Goal: Information Seeking & Learning: Learn about a topic

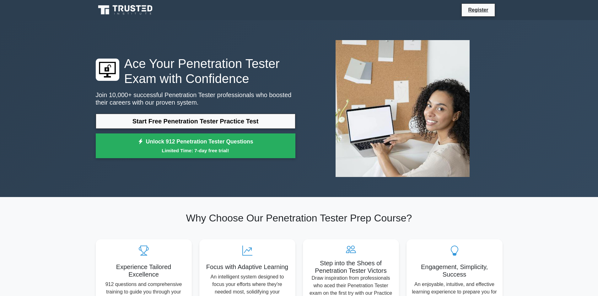
click at [114, 173] on div "Ace Your Penetration Tester Exam with Confidence Join 10,000+ successful Penetr…" at bounding box center [299, 108] width 414 height 147
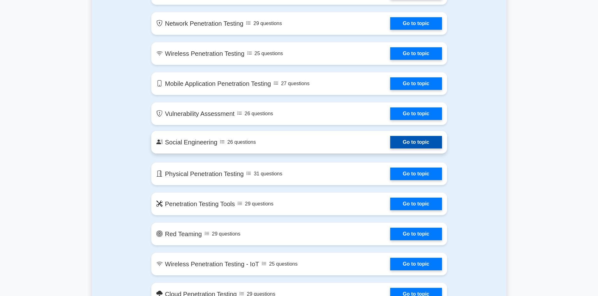
scroll to position [408, 0]
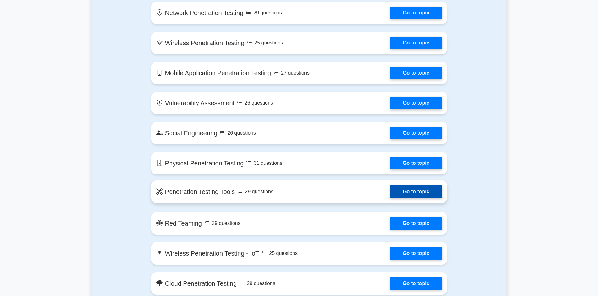
click at [390, 198] on link "Go to topic" at bounding box center [415, 192] width 51 height 13
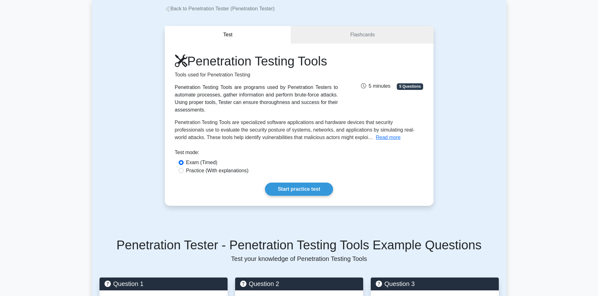
scroll to position [157, 0]
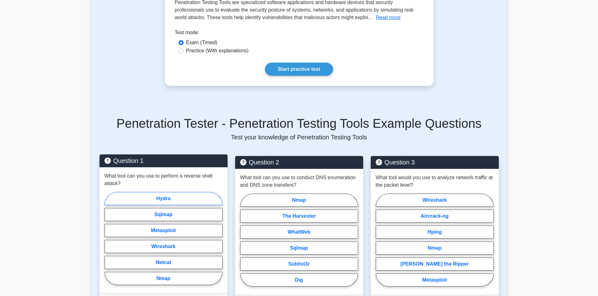
click at [177, 194] on label "Hydra" at bounding box center [163, 198] width 118 height 13
click at [109, 239] on input "Hydra" at bounding box center [106, 241] width 4 height 4
radio input "true"
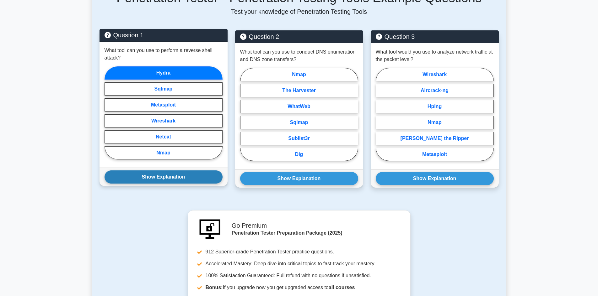
scroll to position [282, 0]
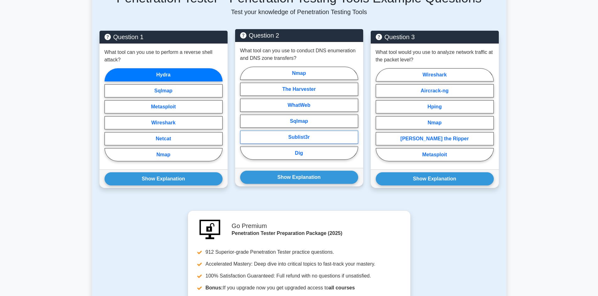
click at [264, 140] on label "Sublist3r" at bounding box center [299, 137] width 118 height 13
click at [244, 117] on input "Sublist3r" at bounding box center [242, 115] width 4 height 4
radio input "true"
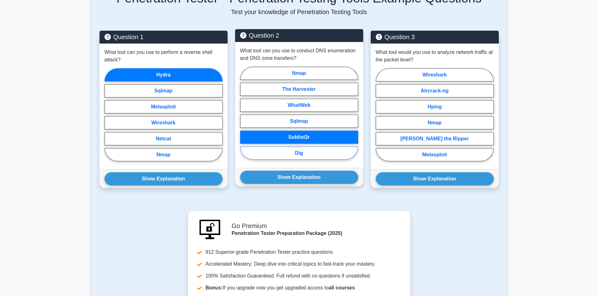
click at [262, 152] on label "Dig" at bounding box center [299, 153] width 118 height 13
click at [244, 117] on input "Dig" at bounding box center [242, 115] width 4 height 4
radio input "true"
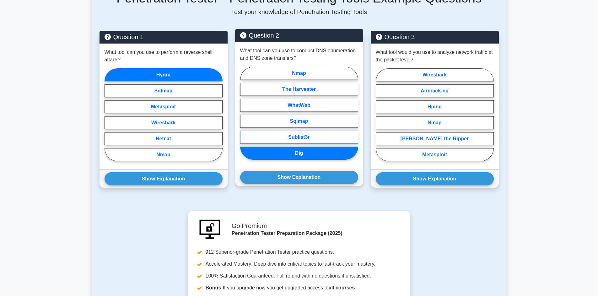
click at [266, 136] on label "Sublist3r" at bounding box center [299, 137] width 118 height 13
click at [244, 117] on input "Sublist3r" at bounding box center [242, 115] width 4 height 4
radio input "true"
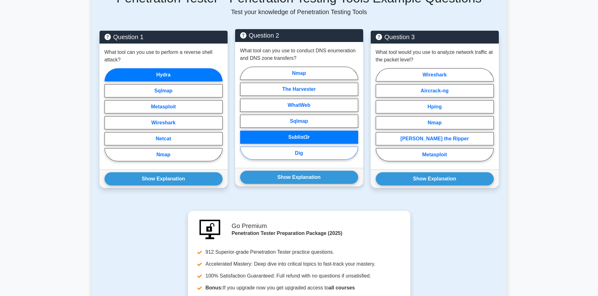
click at [309, 153] on label "Dig" at bounding box center [299, 153] width 118 height 13
click at [244, 117] on input "Dig" at bounding box center [242, 115] width 4 height 4
radio input "true"
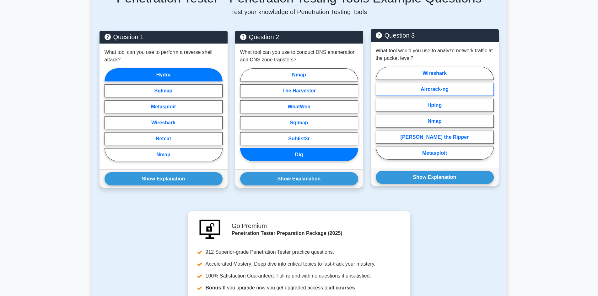
click at [477, 88] on label "Aircrack-ng" at bounding box center [434, 89] width 118 height 13
click at [380, 113] on input "Aircrack-ng" at bounding box center [377, 115] width 4 height 4
radio input "true"
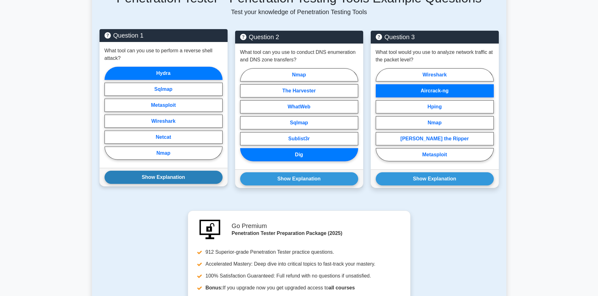
click at [216, 181] on button "Show Explanation" at bounding box center [163, 177] width 118 height 13
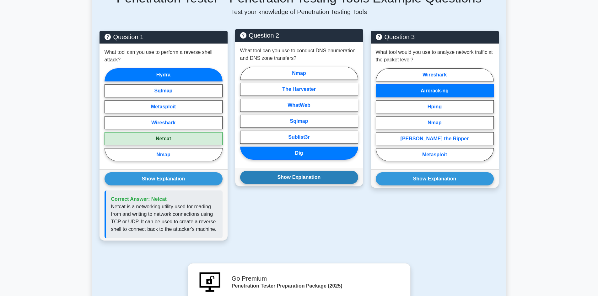
click at [280, 182] on button "Show Explanation" at bounding box center [299, 177] width 118 height 13
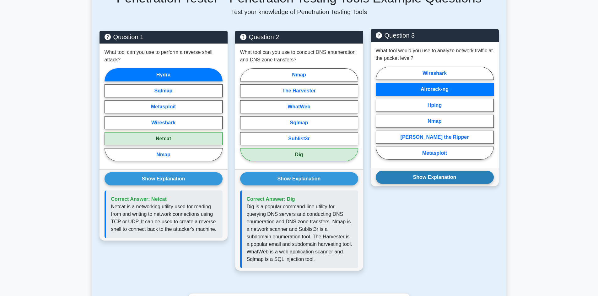
click at [386, 178] on button "Show Explanation" at bounding box center [434, 177] width 118 height 13
